Goal: Information Seeking & Learning: Learn about a topic

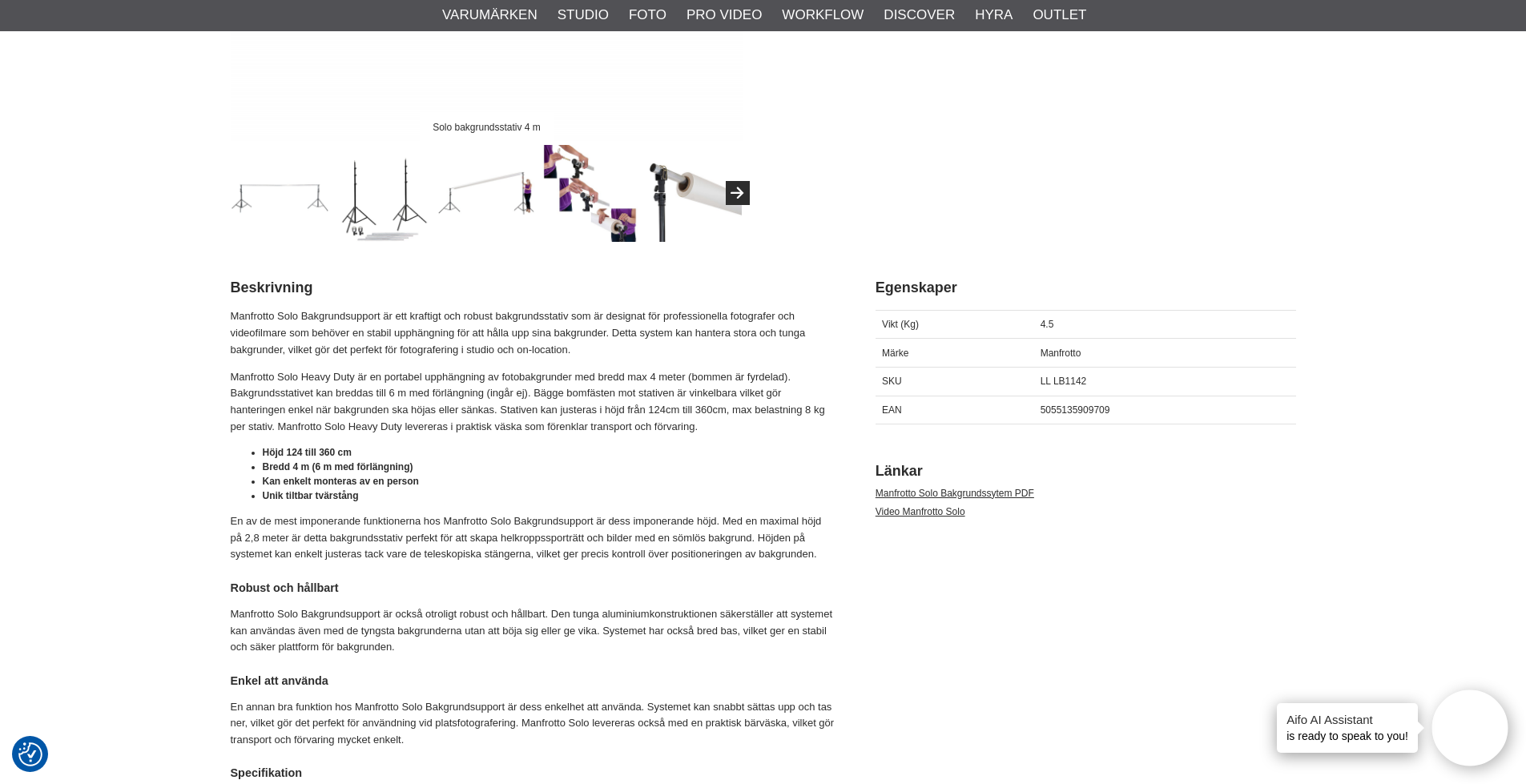
scroll to position [561, 0]
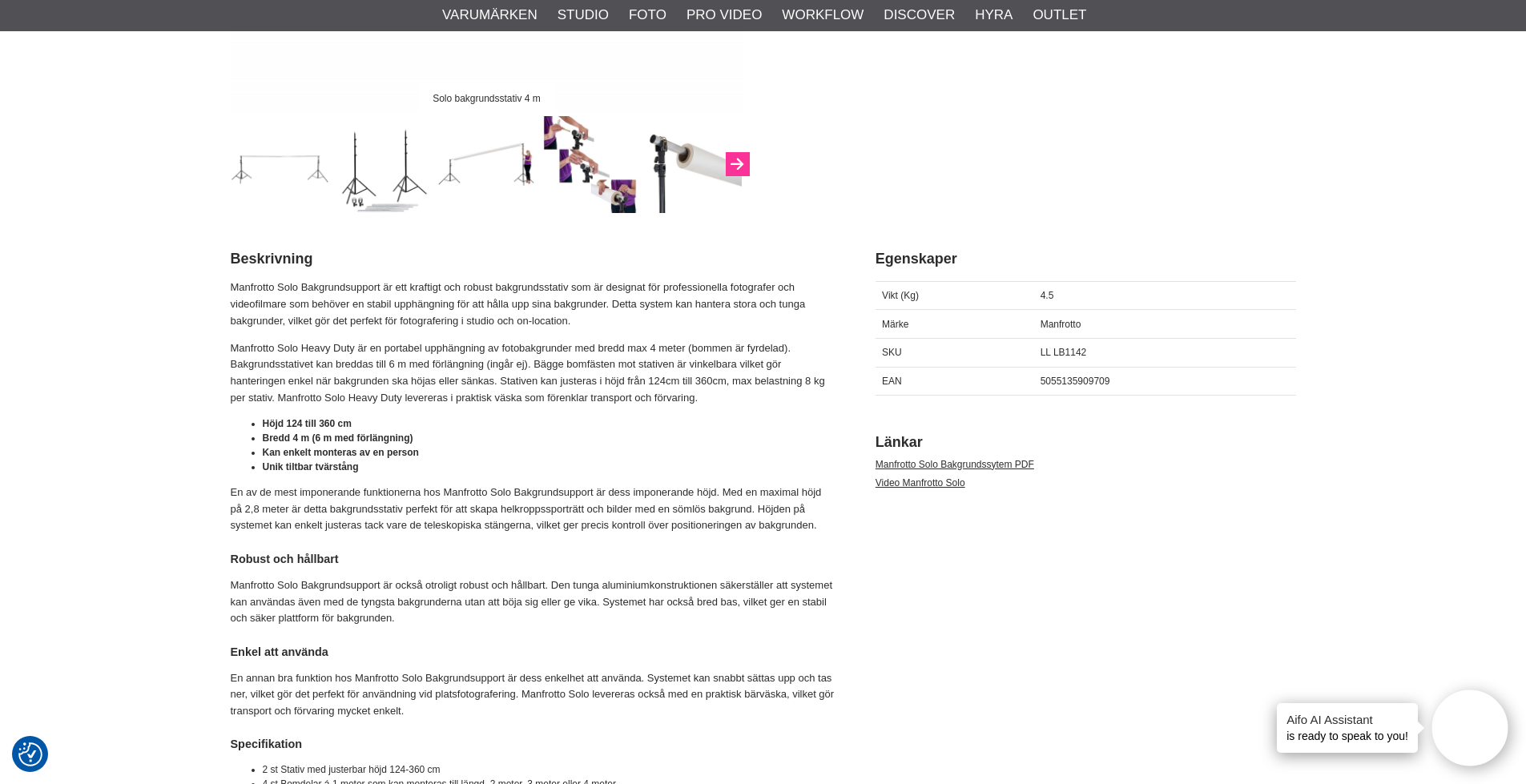
click at [734, 167] on icon "Next" at bounding box center [737, 165] width 20 height 14
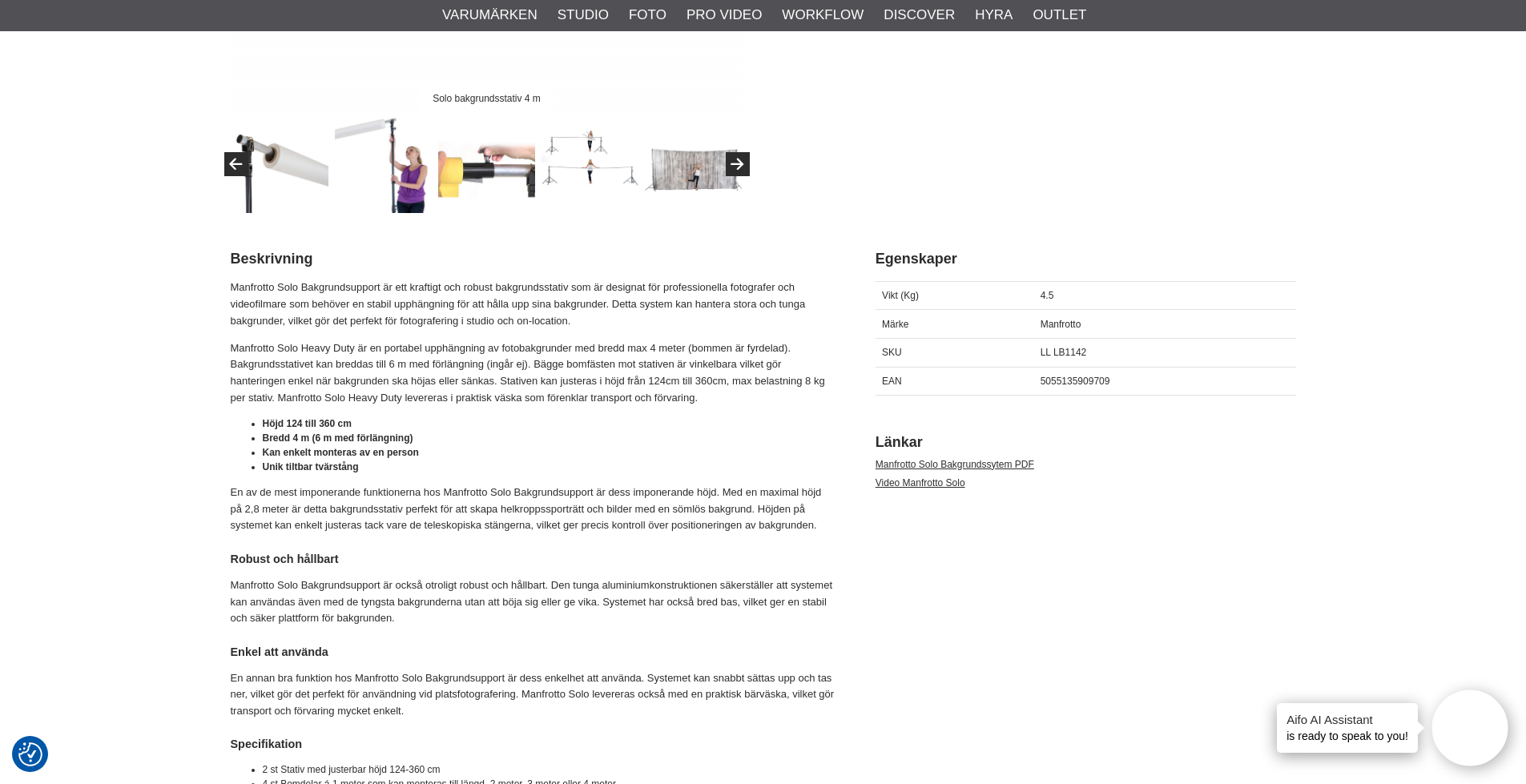
click at [305, 169] on img at bounding box center [279, 164] width 97 height 97
click at [303, 173] on img at bounding box center [279, 164] width 97 height 97
click at [228, 162] on button "Previous" at bounding box center [236, 164] width 24 height 24
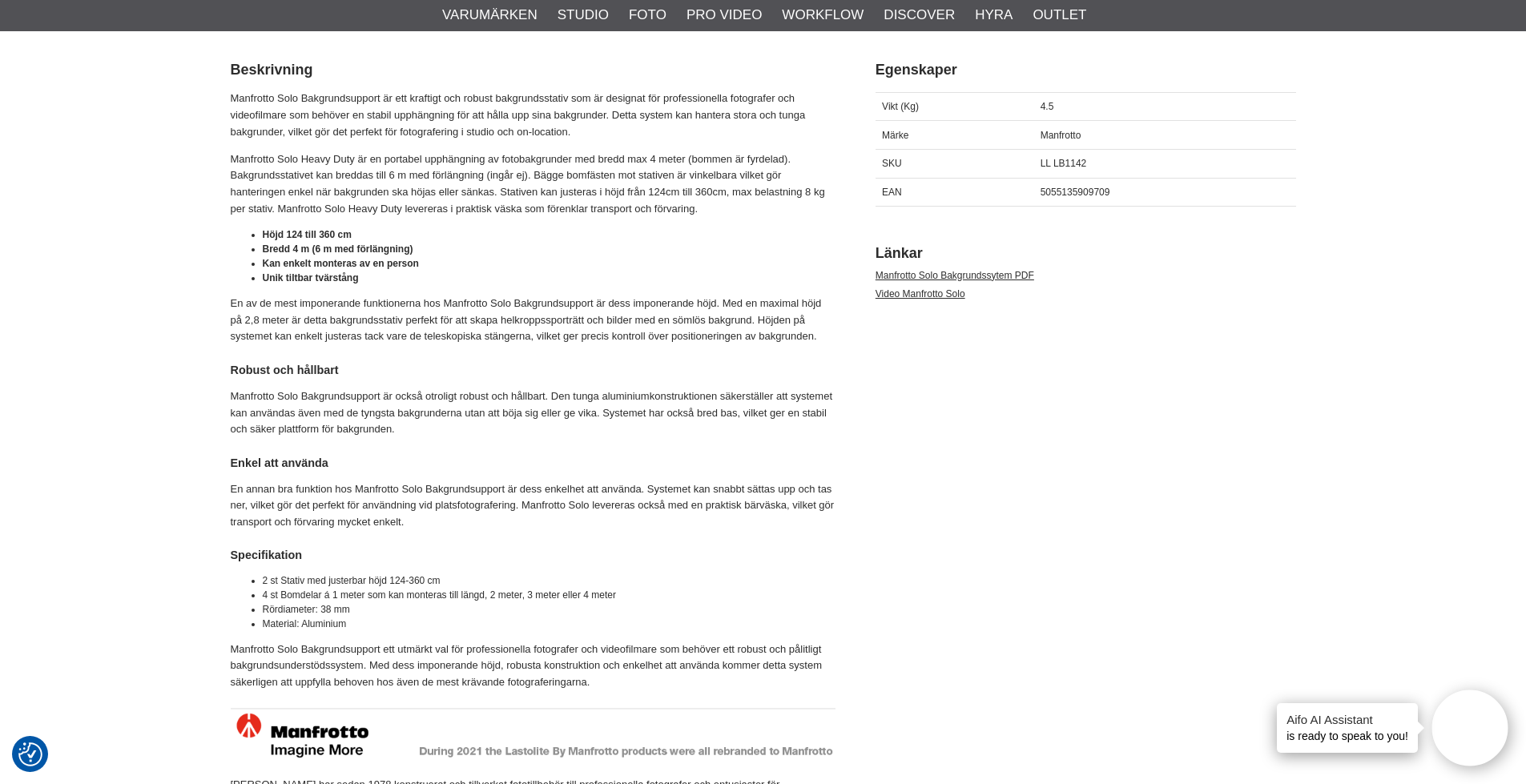
scroll to position [640, 0]
